Goal: Transaction & Acquisition: Purchase product/service

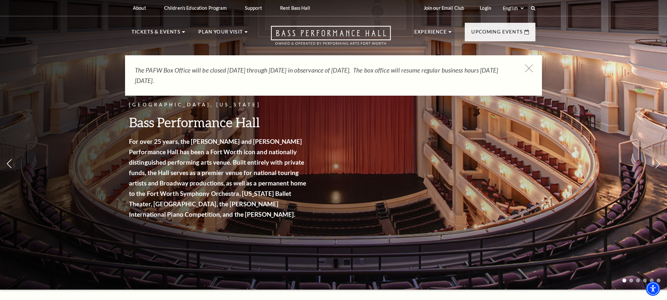
click at [529, 67] on icon at bounding box center [529, 69] width 8 height 8
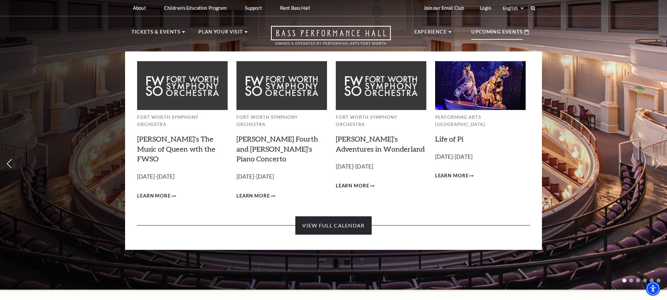
click at [354, 217] on link "View Full Calendar" at bounding box center [334, 226] width 76 height 18
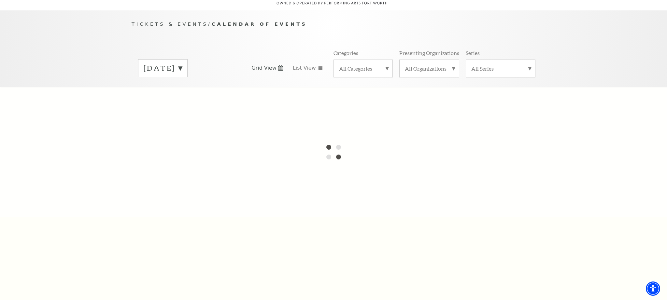
scroll to position [57, 0]
click at [182, 62] on label "August 2025" at bounding box center [163, 67] width 38 height 10
click at [207, 87] on div at bounding box center [333, 150] width 667 height 130
click at [180, 87] on div at bounding box center [333, 150] width 667 height 130
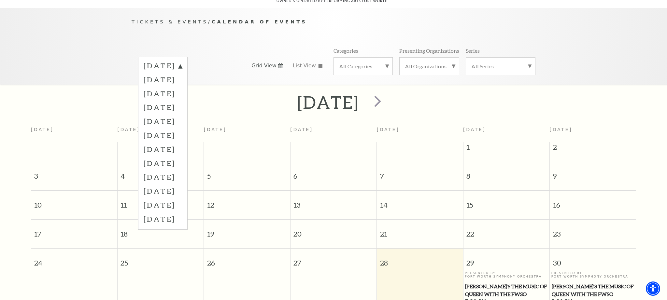
click at [182, 87] on label "October 2025" at bounding box center [163, 94] width 38 height 14
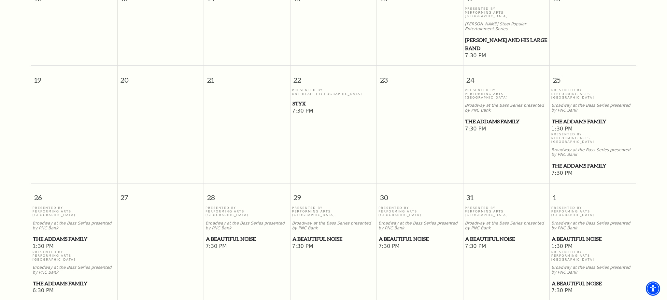
scroll to position [381, 0]
click at [307, 234] on span "A Beautiful Noise" at bounding box center [334, 238] width 82 height 8
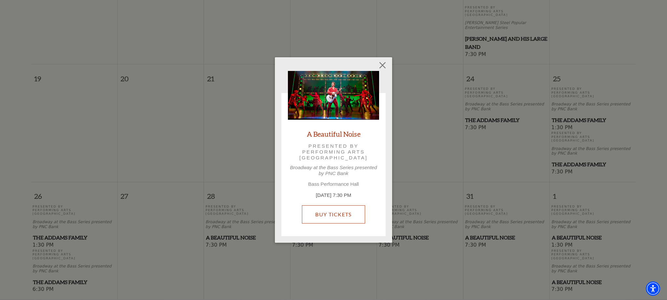
click at [352, 215] on link "Buy Tickets" at bounding box center [333, 215] width 63 height 18
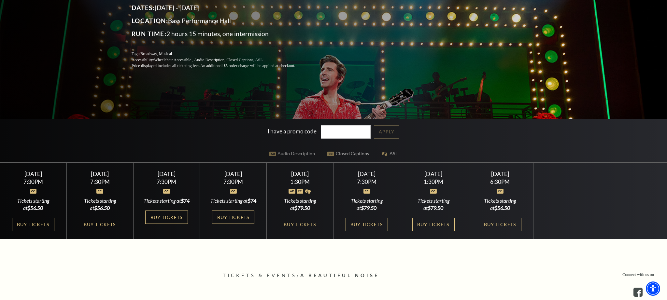
scroll to position [121, 0]
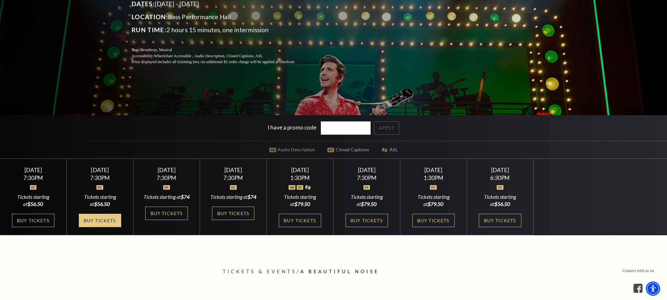
click at [106, 227] on link "Buy Tickets" at bounding box center [100, 220] width 42 height 13
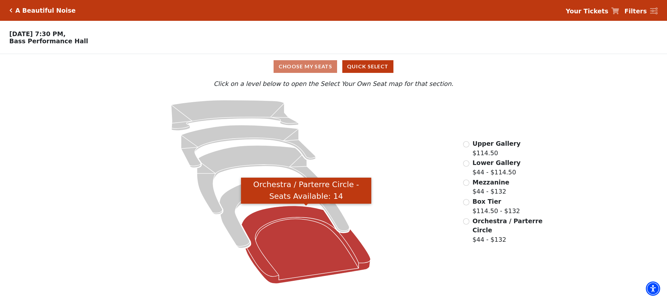
click at [315, 251] on icon "Orchestra / Parterre Circle - Seats Available: 14" at bounding box center [306, 245] width 129 height 78
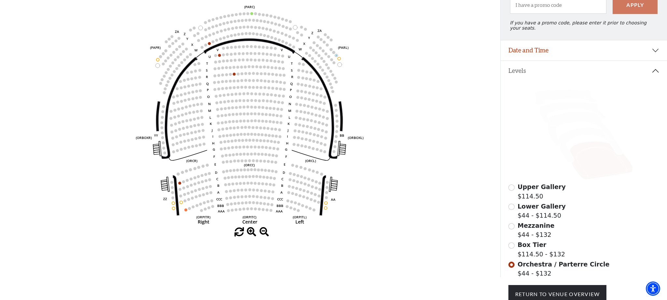
scroll to position [81, 0]
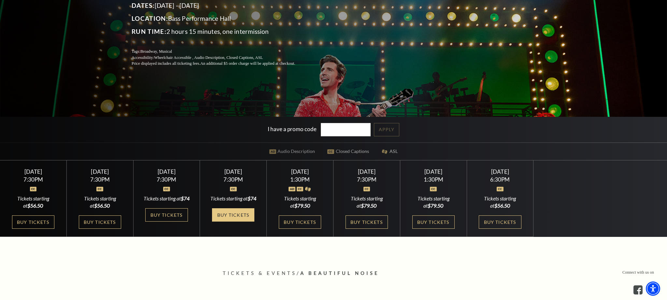
scroll to position [119, 0]
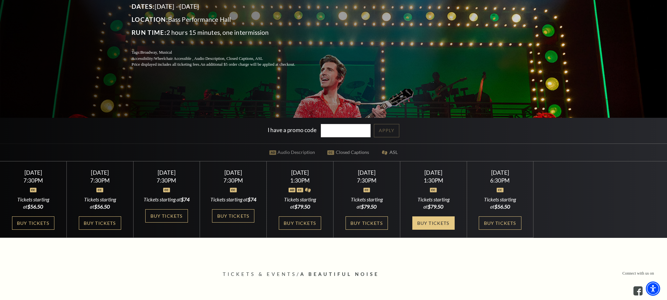
click at [444, 226] on link "Buy Tickets" at bounding box center [434, 223] width 42 height 13
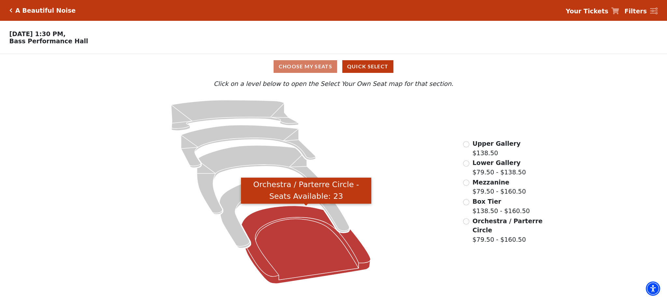
click at [318, 243] on icon "Orchestra / Parterre Circle - Seats Available: 23" at bounding box center [306, 245] width 129 height 78
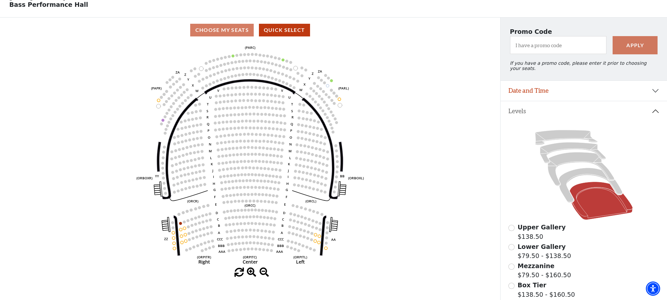
scroll to position [36, 0]
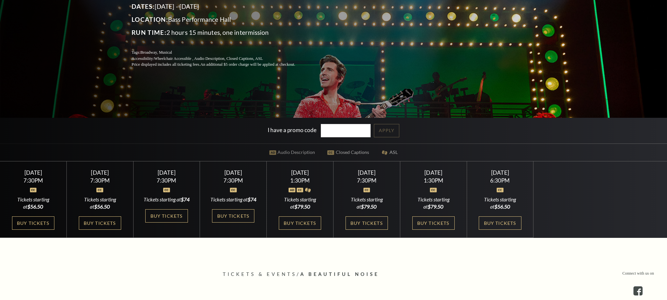
scroll to position [119, 0]
click at [377, 229] on link "Buy Tickets" at bounding box center [367, 223] width 42 height 13
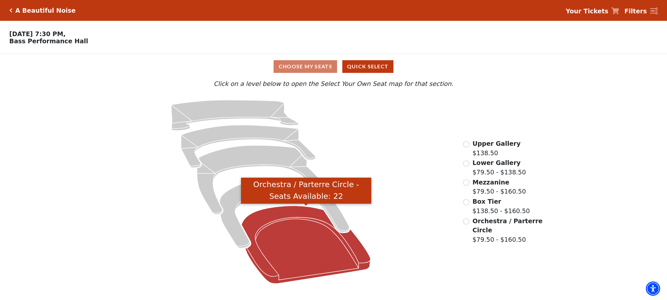
click at [299, 242] on icon "Orchestra / Parterre Circle - Seats Available: 22" at bounding box center [306, 245] width 129 height 78
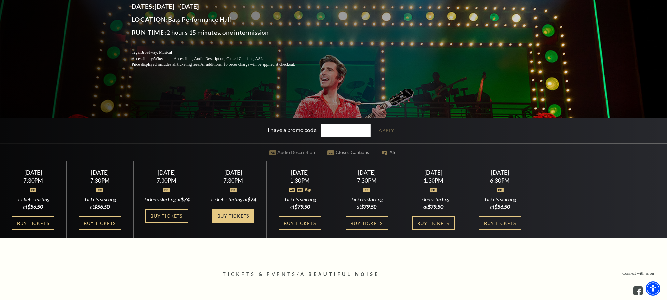
click at [245, 217] on link "Buy Tickets" at bounding box center [233, 216] width 42 height 13
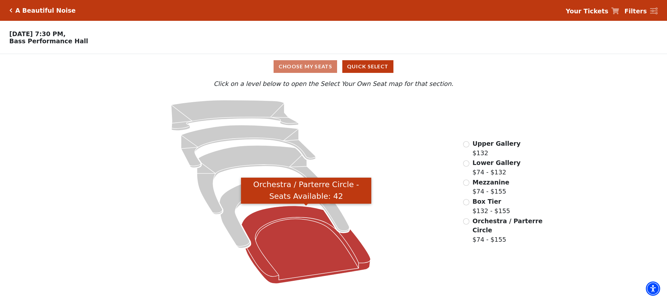
click at [312, 242] on icon "Orchestra / Parterre Circle - Seats Available: 42" at bounding box center [306, 245] width 129 height 78
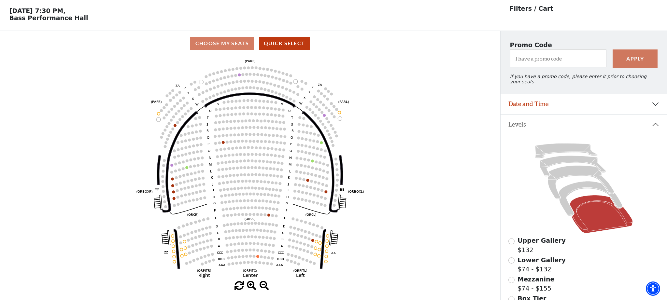
scroll to position [30, 0]
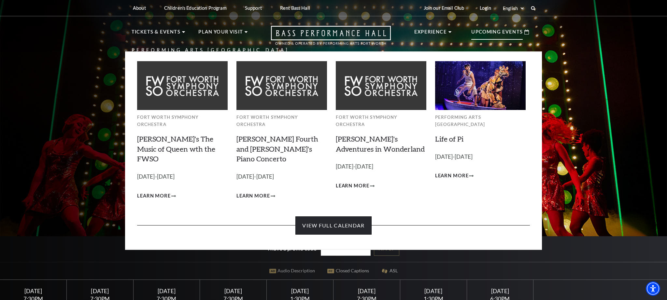
click at [348, 217] on link "View Full Calendar" at bounding box center [334, 226] width 76 height 18
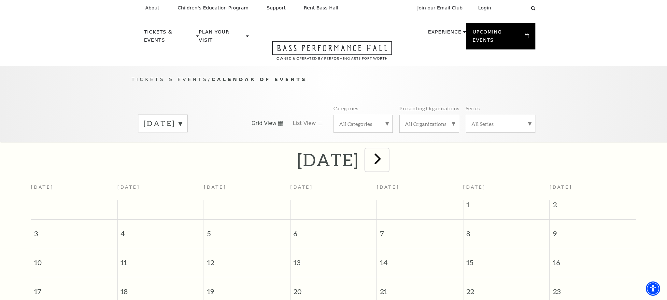
click at [387, 154] on span "next" at bounding box center [378, 159] width 19 height 19
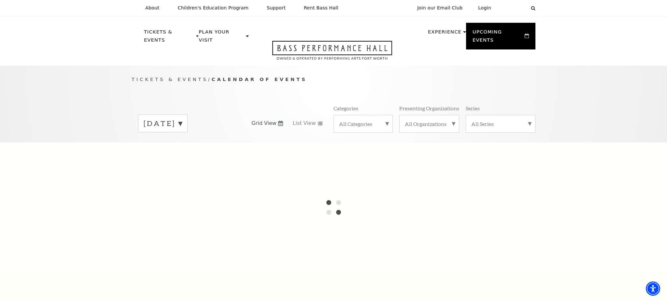
click at [404, 154] on div at bounding box center [333, 207] width 667 height 130
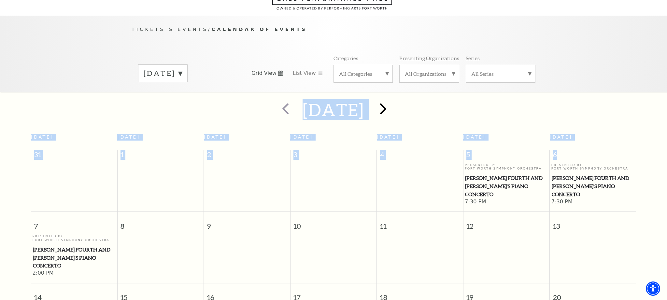
scroll to position [52, 0]
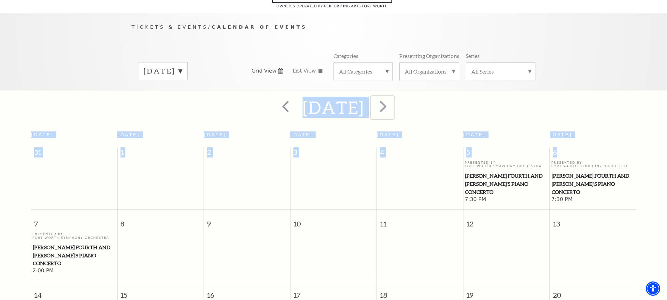
click at [393, 101] on span "next" at bounding box center [383, 106] width 19 height 19
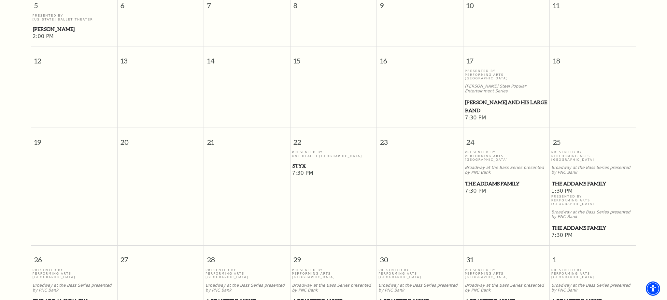
scroll to position [319, 0]
click at [301, 161] on span "Styx" at bounding box center [334, 165] width 82 height 8
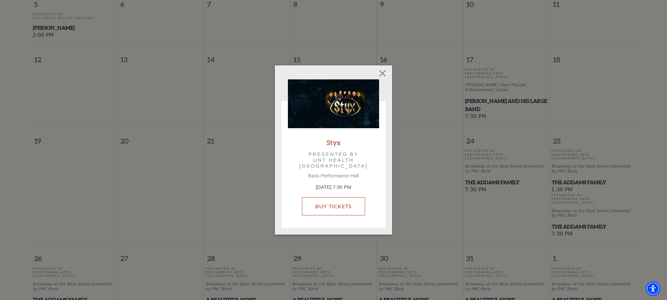
click at [355, 207] on link "Buy Tickets" at bounding box center [333, 207] width 63 height 18
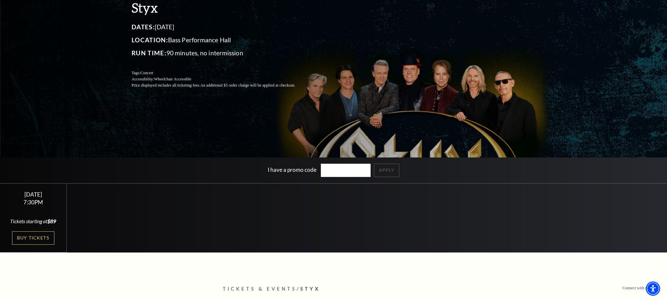
scroll to position [84, 0]
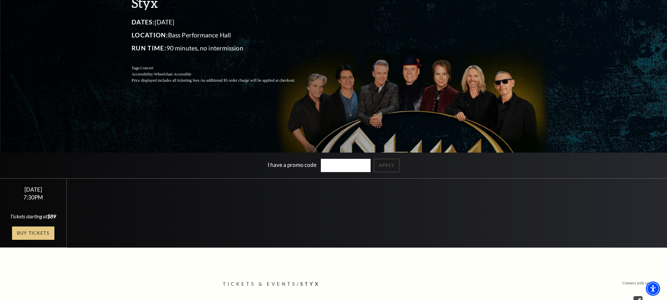
click at [48, 240] on link "Buy Tickets" at bounding box center [33, 233] width 42 height 13
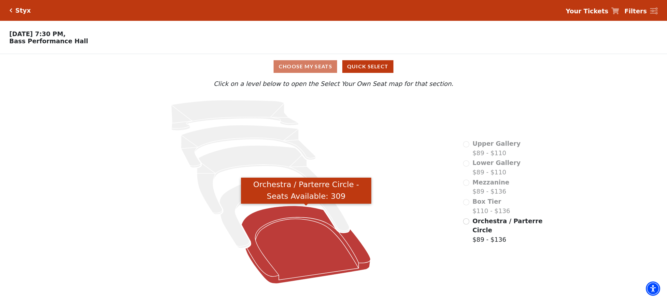
click at [292, 247] on icon "Orchestra / Parterre Circle - Seats Available: 309" at bounding box center [306, 245] width 129 height 78
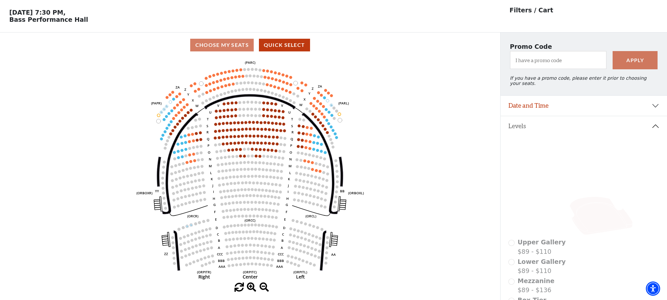
scroll to position [19, 0]
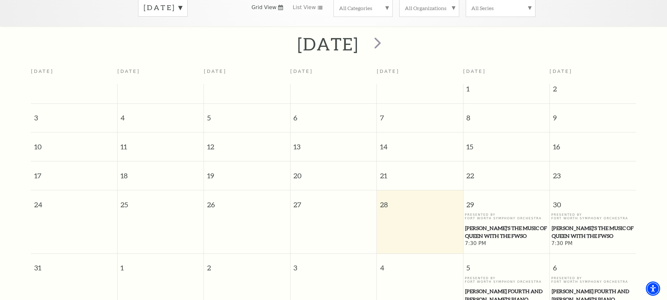
scroll to position [115, 0]
click at [387, 39] on span "next" at bounding box center [378, 43] width 19 height 19
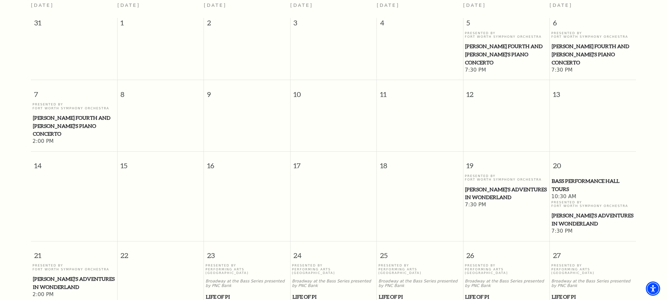
scroll to position [183, 0]
